Goal: Task Accomplishment & Management: Manage account settings

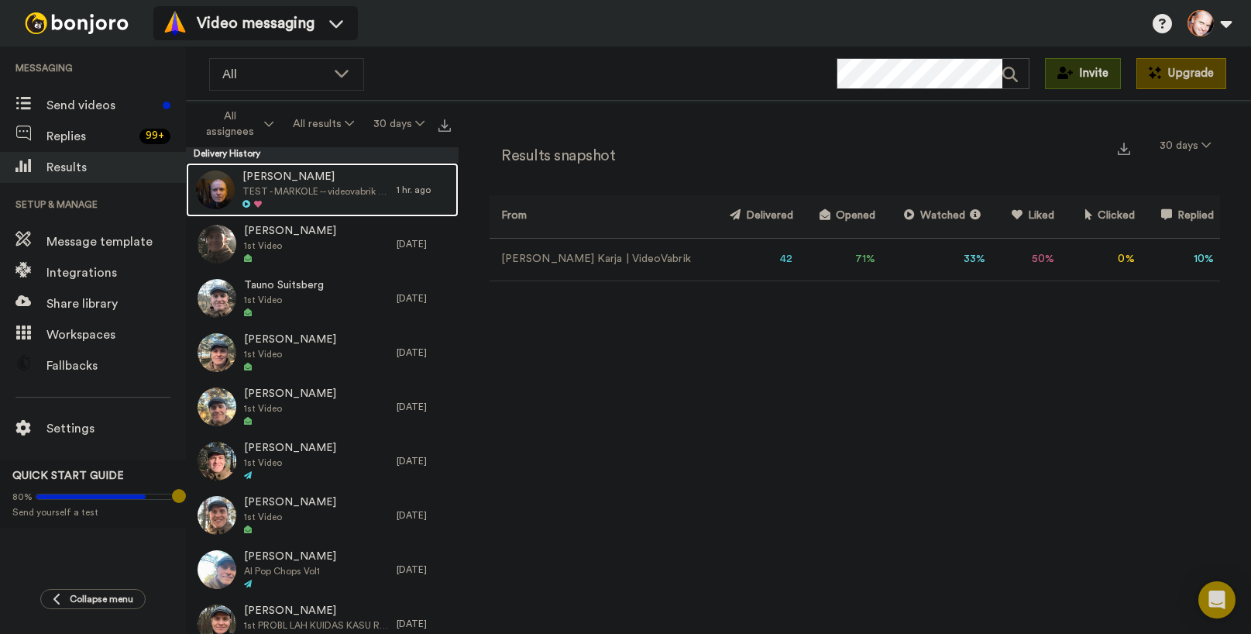
click at [326, 186] on span "TEST - MARKOLE -- videovabrik Marko -- eesti -- markoss" at bounding box center [316, 191] width 146 height 12
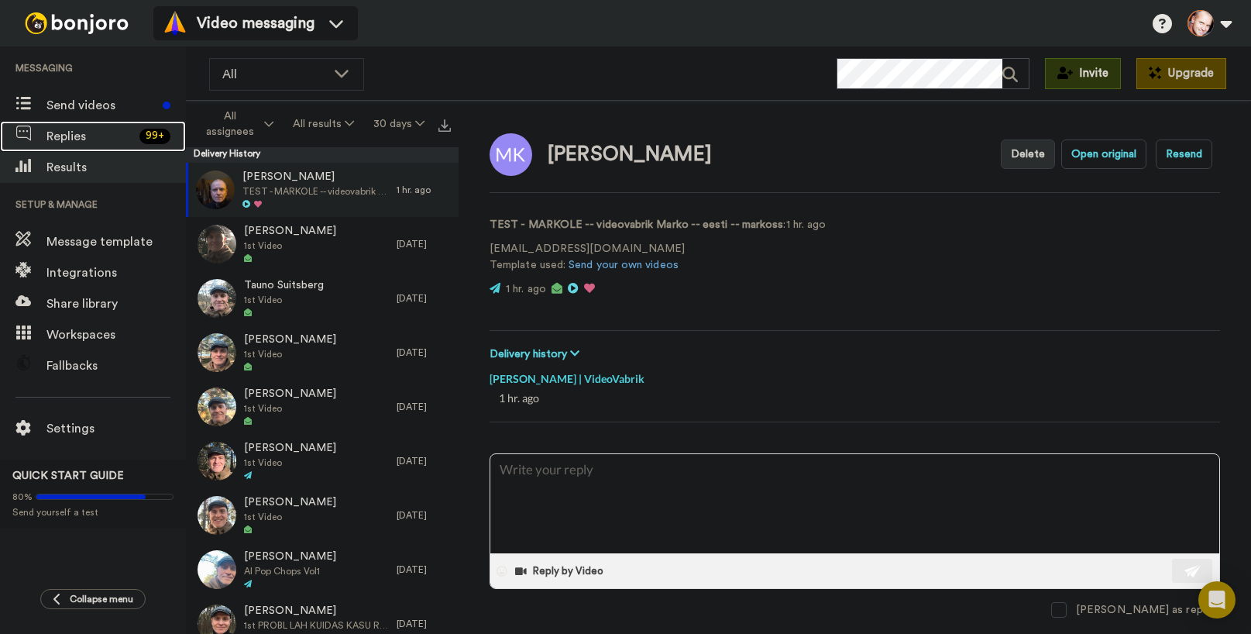
click at [64, 135] on span "Replies" at bounding box center [89, 136] width 87 height 19
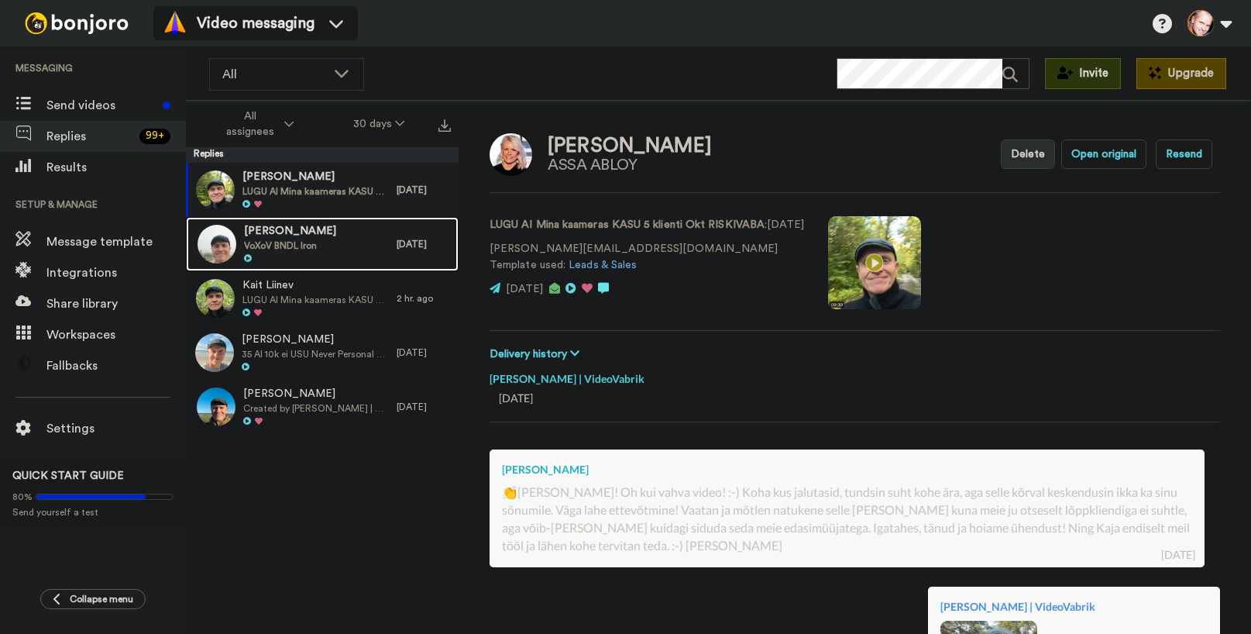
click at [279, 229] on span "David Gerard" at bounding box center [290, 231] width 92 height 15
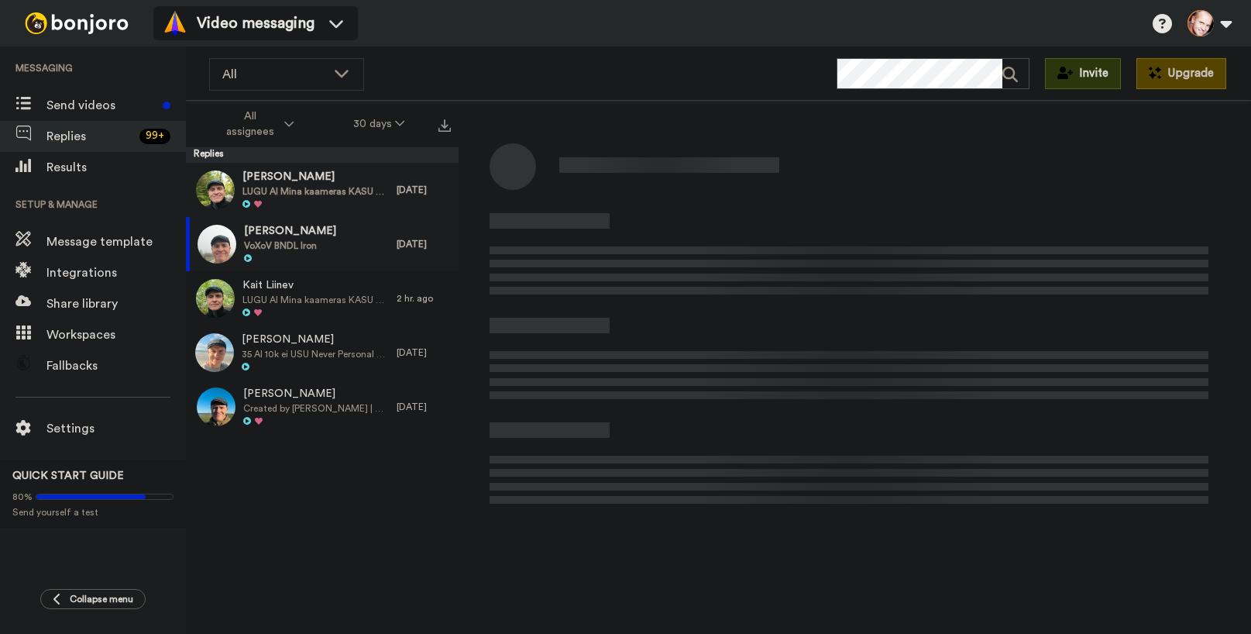
type textarea "x"
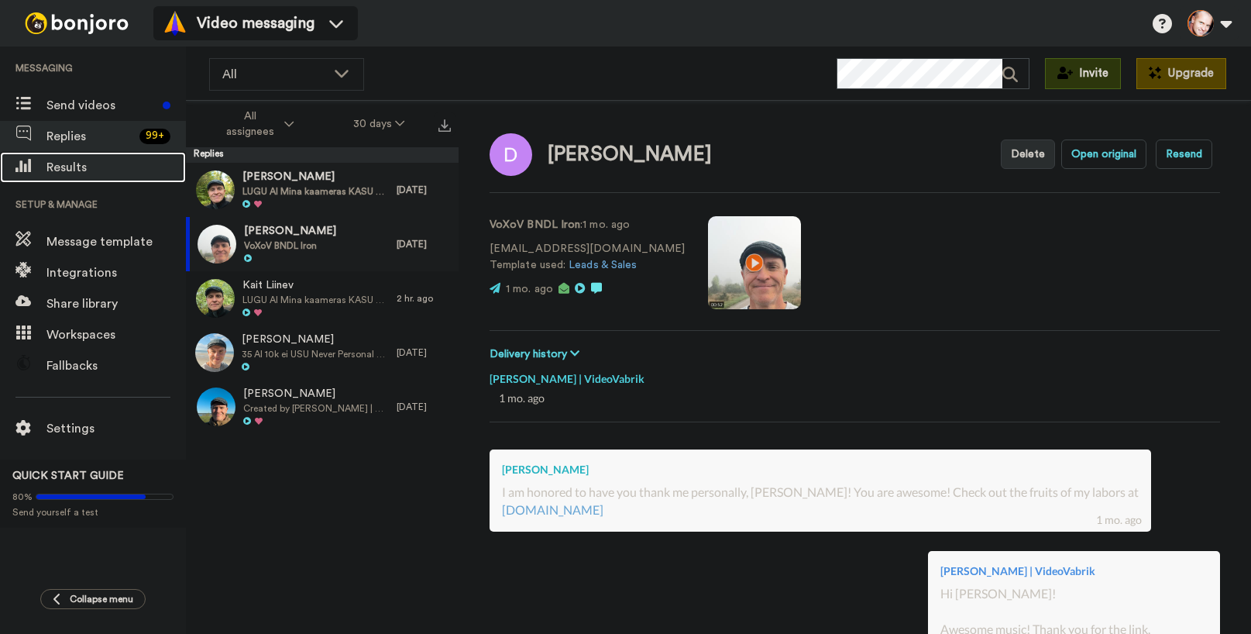
click at [78, 162] on span "Results" at bounding box center [115, 167] width 139 height 19
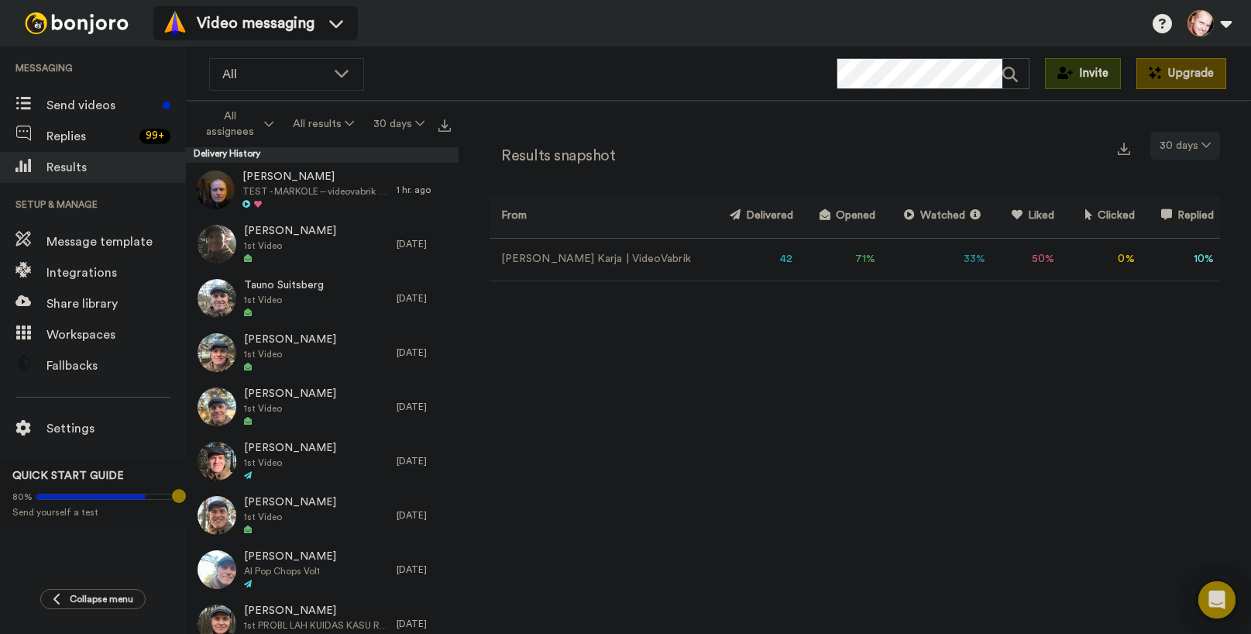
click at [1197, 144] on button "30 days" at bounding box center [1186, 146] width 70 height 28
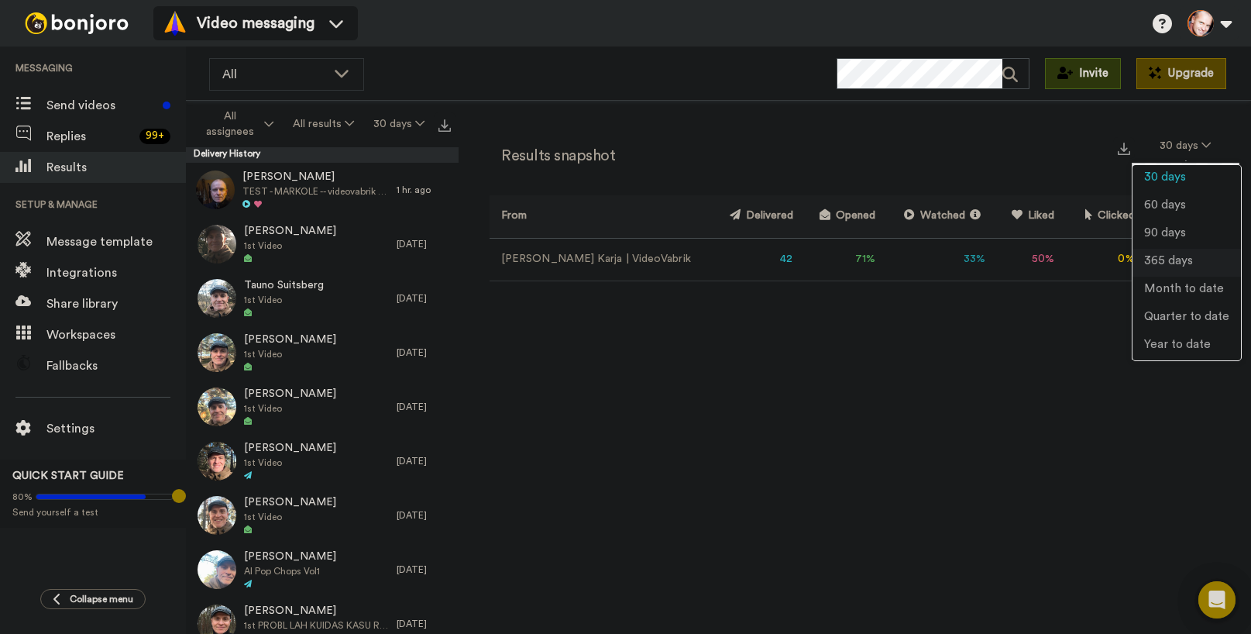
click at [1172, 255] on span "365 days" at bounding box center [1169, 261] width 49 height 12
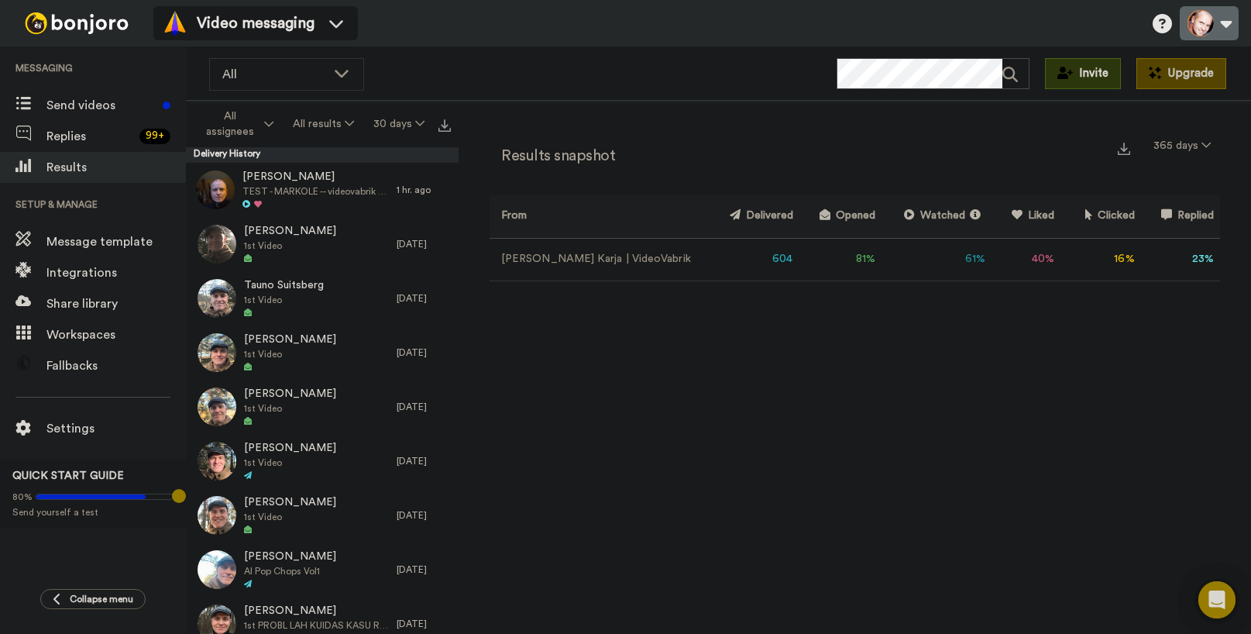
click at [1194, 22] on button at bounding box center [1209, 23] width 59 height 34
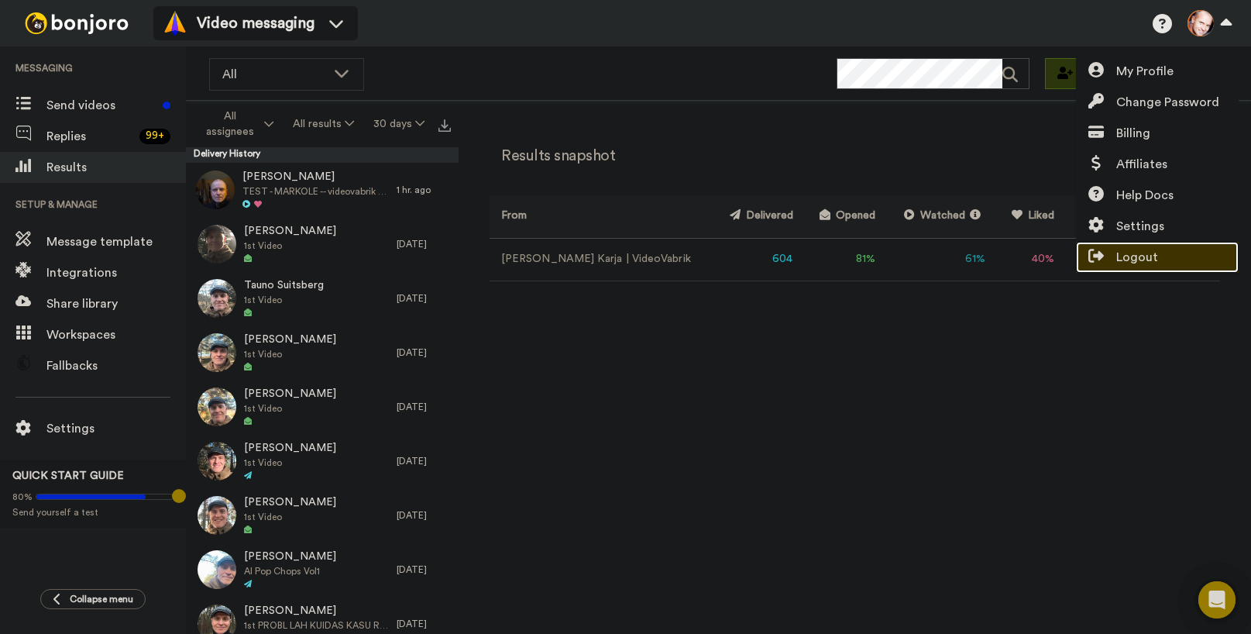
click at [1178, 250] on link "Logout" at bounding box center [1157, 257] width 163 height 31
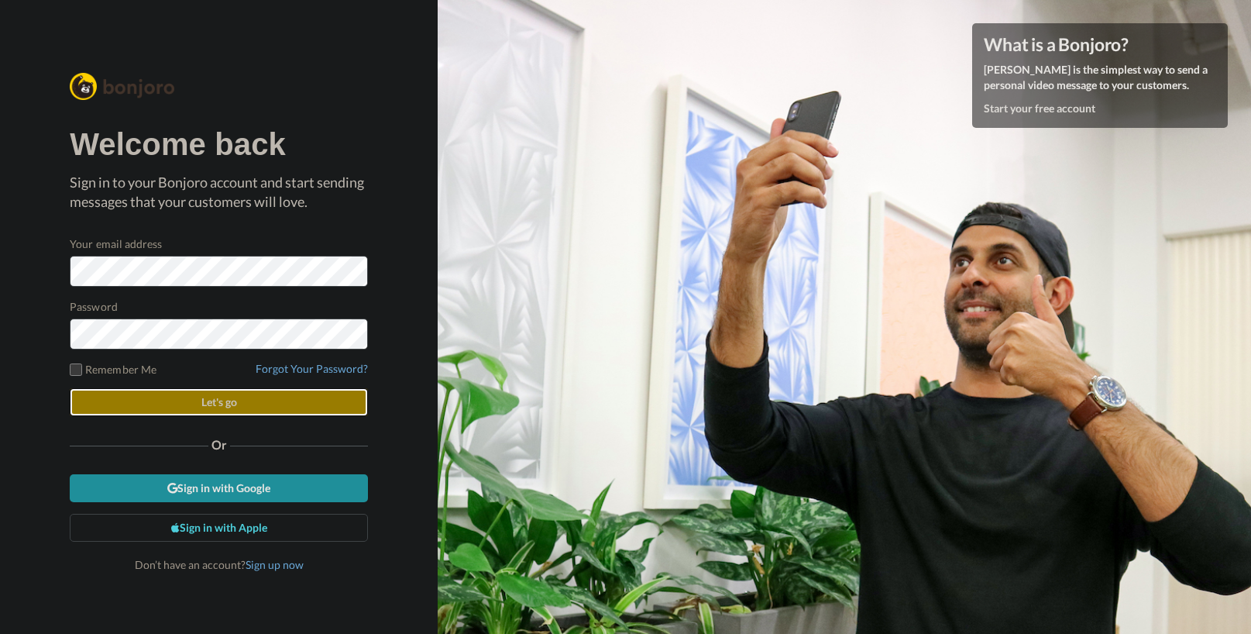
click at [233, 398] on span "Let's go" at bounding box center [219, 401] width 36 height 13
